Goal: Task Accomplishment & Management: Manage account settings

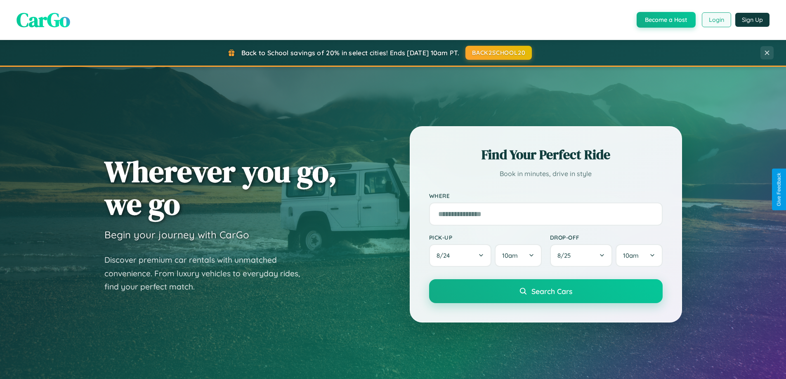
click at [716, 20] on button "Login" at bounding box center [716, 19] width 29 height 15
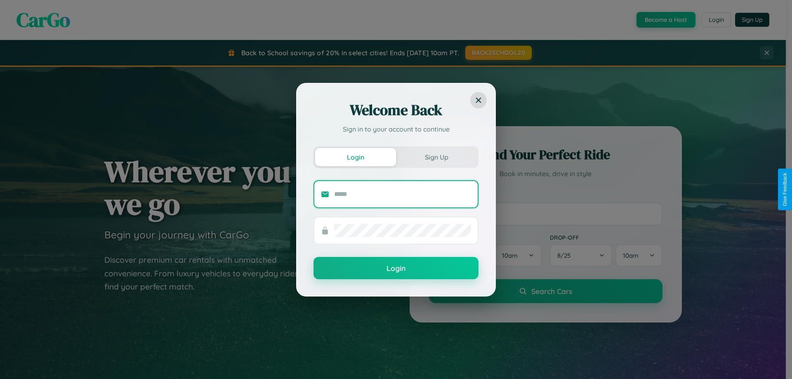
click at [403, 194] on input "text" at bounding box center [402, 194] width 137 height 13
type input "**********"
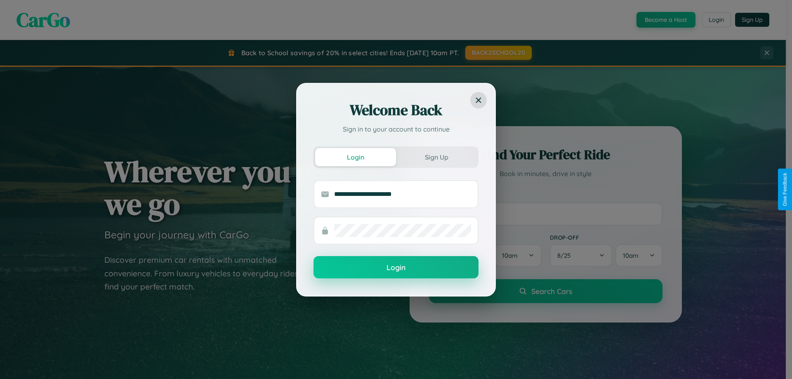
click at [396, 268] on button "Login" at bounding box center [396, 267] width 165 height 22
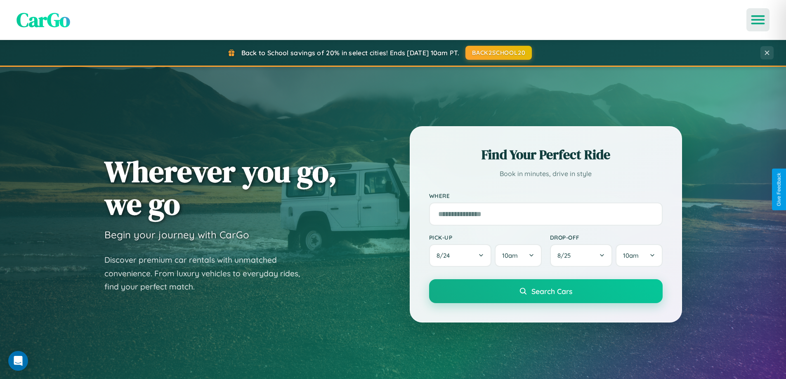
click at [758, 20] on icon "Open menu" at bounding box center [758, 19] width 12 height 7
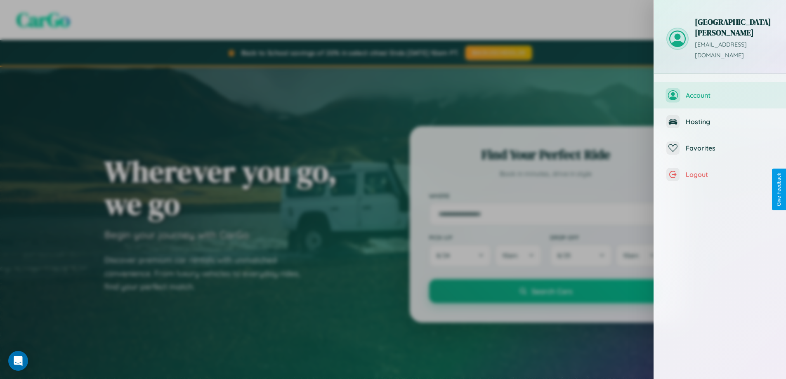
click at [720, 91] on span "Account" at bounding box center [730, 95] width 88 height 8
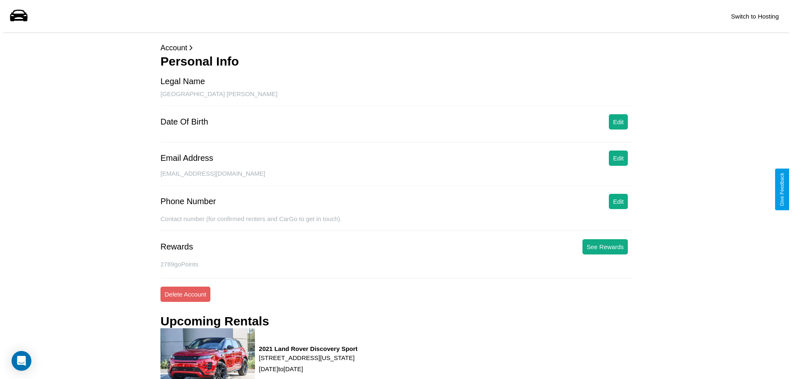
scroll to position [105, 0]
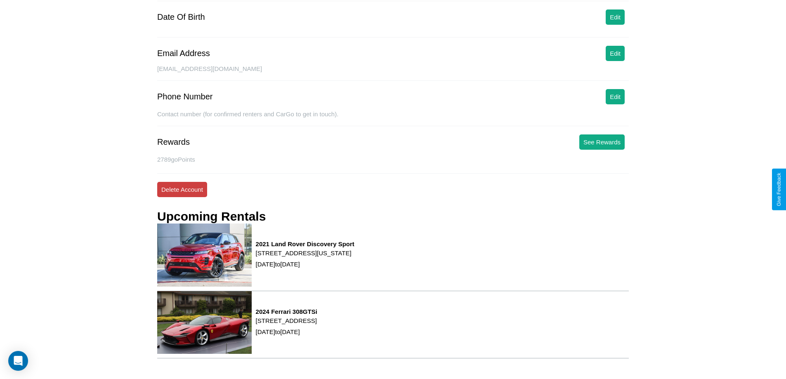
click at [182, 189] on button "Delete Account" at bounding box center [182, 189] width 50 height 15
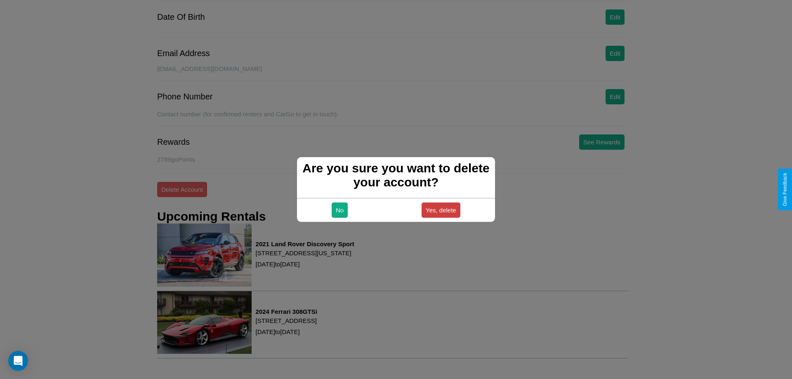
click at [441, 210] on button "Yes, delete" at bounding box center [441, 210] width 39 height 15
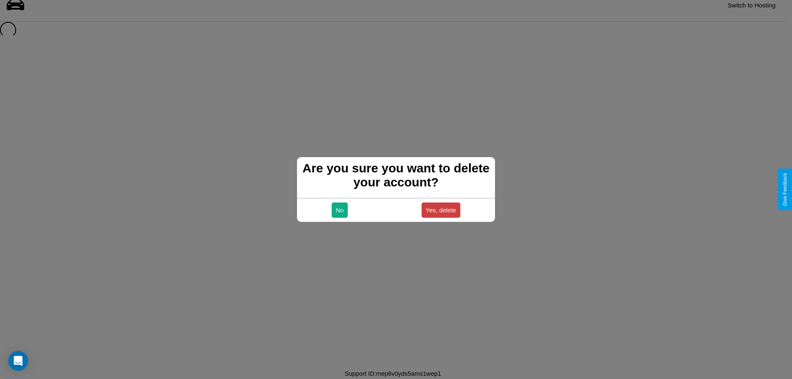
scroll to position [11, 0]
